Goal: Browse casually

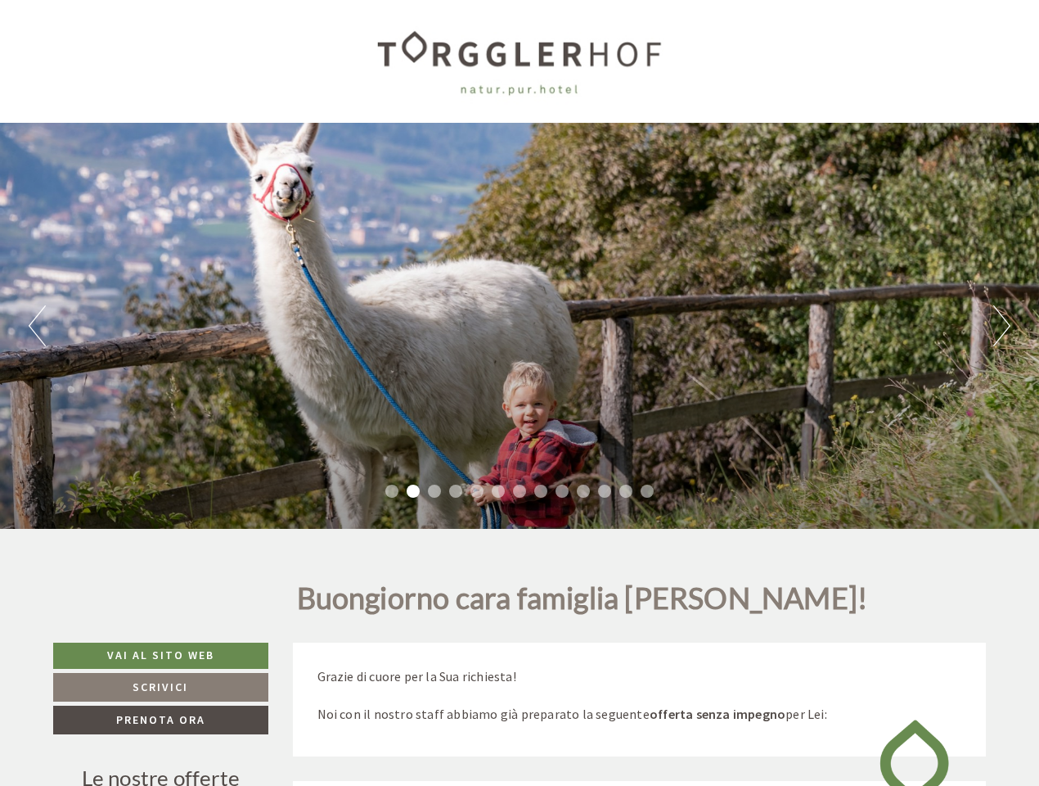
click at [520, 393] on div "Previous Next 1 2 3 4 5 6 7 8 9 10 11 12 13" at bounding box center [519, 326] width 1039 height 406
click at [37, 326] on button "Previous" at bounding box center [37, 325] width 17 height 41
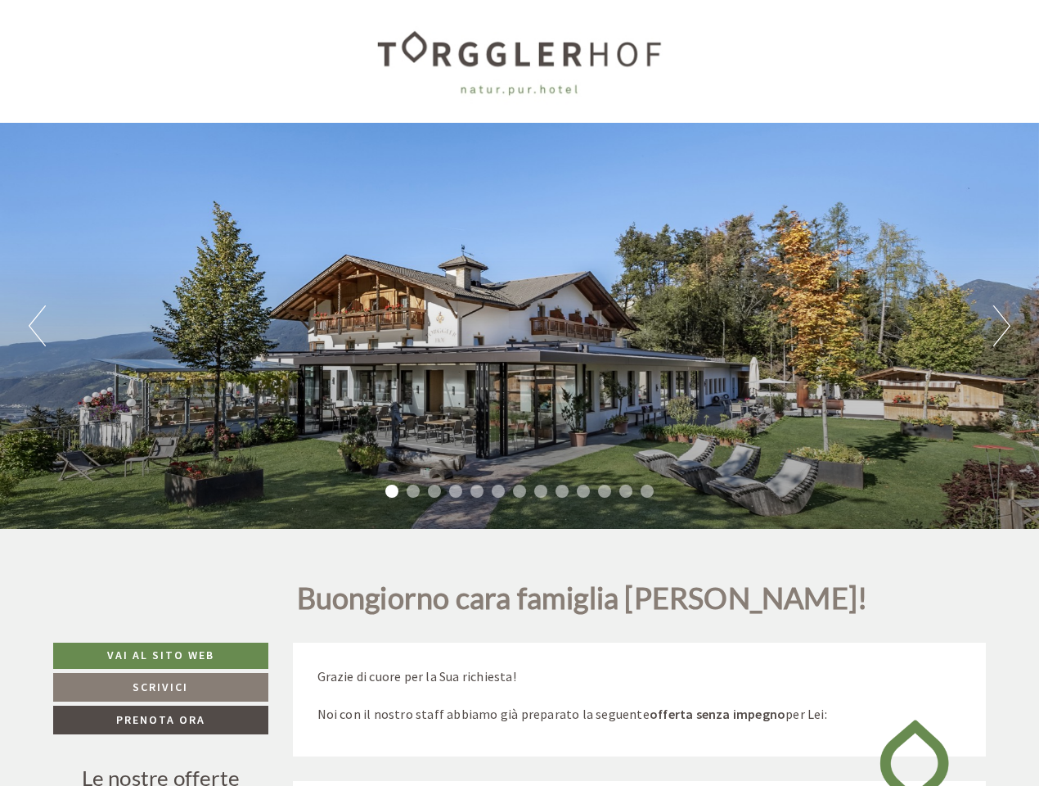
click at [520, 326] on div "Previous Next 1 2 3 4 5 6 7 8 9 10 11 12 13" at bounding box center [519, 326] width 1039 height 406
click at [1002, 326] on button "Next" at bounding box center [1002, 325] width 17 height 41
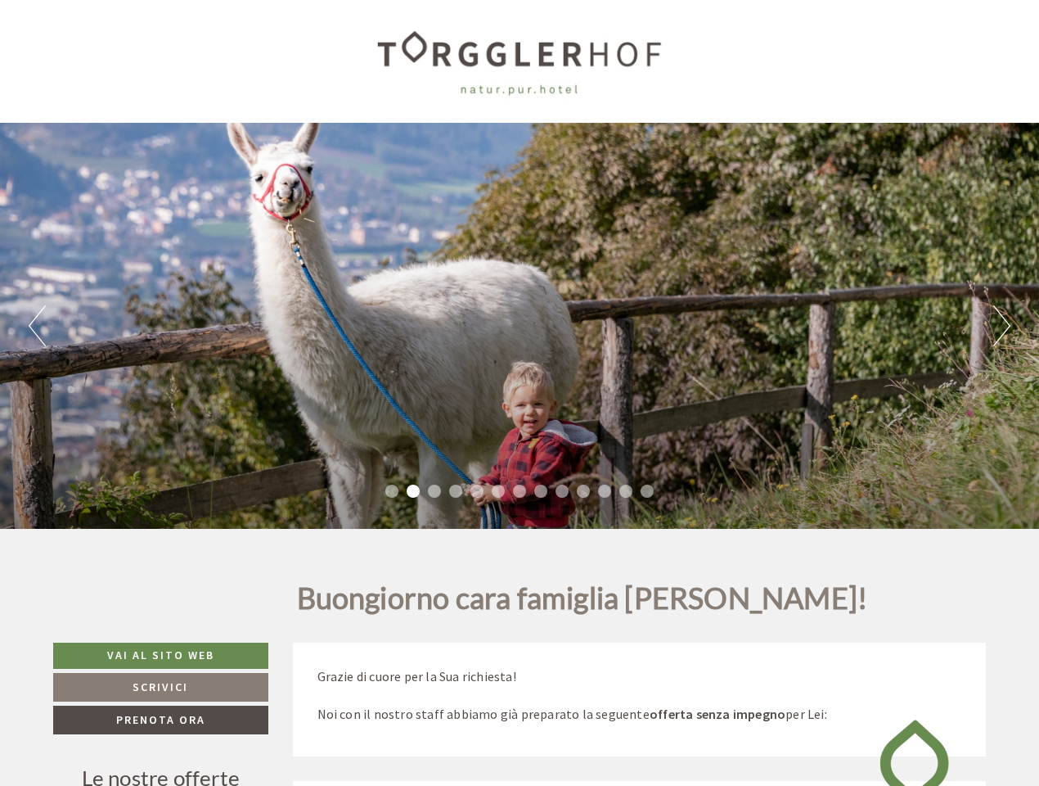
click at [392, 491] on li "1" at bounding box center [391, 491] width 13 height 13
click at [413, 491] on li "2" at bounding box center [413, 491] width 13 height 13
click at [435, 491] on li "3" at bounding box center [434, 491] width 13 height 13
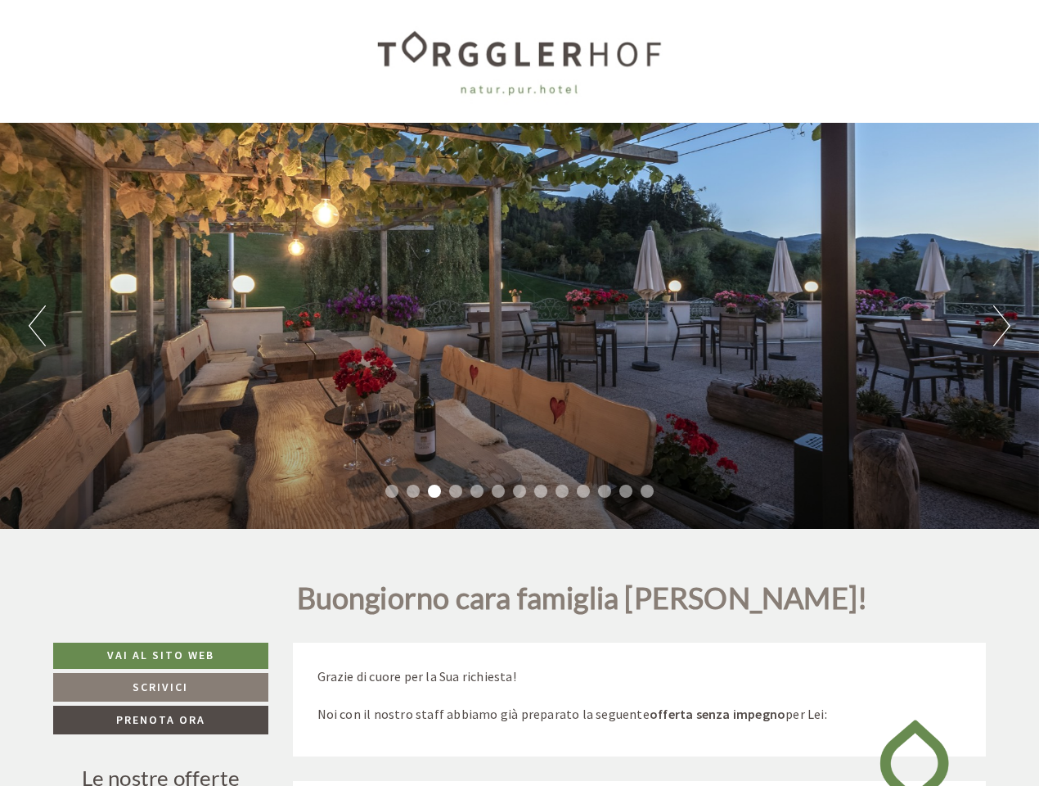
click at [456, 491] on li "4" at bounding box center [455, 491] width 13 height 13
click at [477, 491] on li "5" at bounding box center [477, 491] width 13 height 13
